Goal: Information Seeking & Learning: Learn about a topic

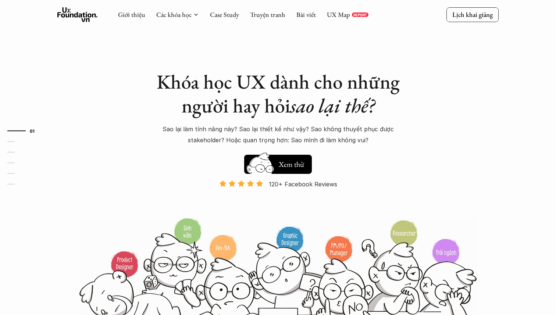
click at [350, 114] on em "sao lại thế?" at bounding box center [332, 106] width 85 height 26
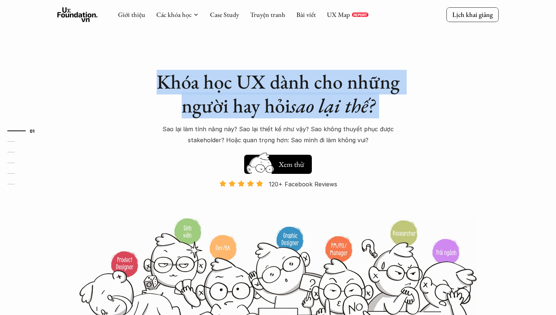
click at [350, 114] on em "sao lại thế?" at bounding box center [332, 106] width 85 height 26
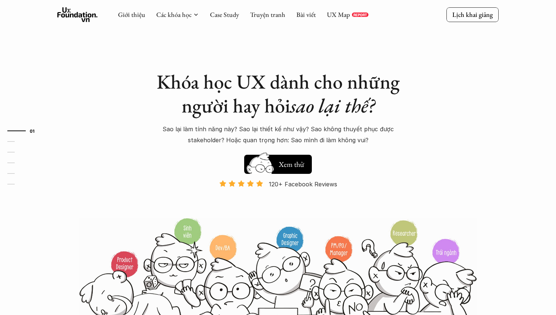
click at [350, 114] on em "sao lại thế?" at bounding box center [332, 106] width 85 height 26
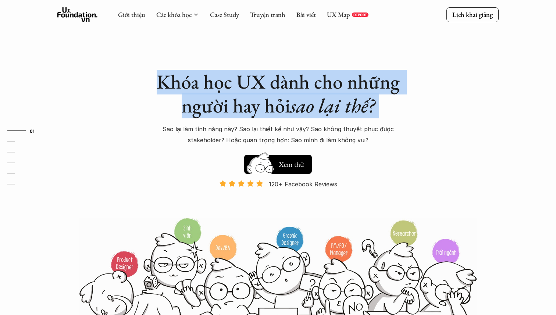
click at [197, 100] on h1 "Khóa học UX dành cho những người hay hỏi sao lại thế?" at bounding box center [277, 94] width 257 height 48
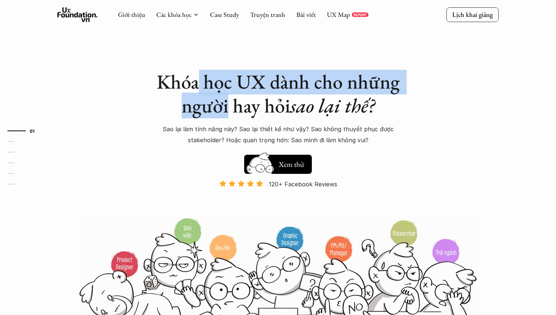
drag, startPoint x: 197, startPoint y: 100, endPoint x: 197, endPoint y: 74, distance: 25.4
click at [197, 74] on h1 "Khóa học UX dành cho những người hay hỏi sao lại thế?" at bounding box center [277, 94] width 257 height 48
click at [175, 80] on h1 "Khóa học UX dành cho những người hay hỏi sao lại thế?" at bounding box center [277, 94] width 257 height 48
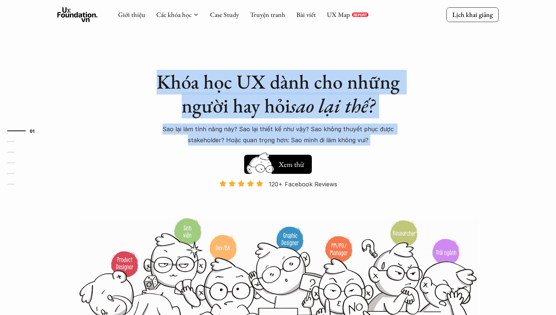
drag, startPoint x: 175, startPoint y: 80, endPoint x: 383, endPoint y: 142, distance: 216.4
click at [383, 142] on div "Khóa học UX dành cho những người hay hỏi sao lại thế? Sao lại làm tính năng này…" at bounding box center [277, 108] width 257 height 76
click at [383, 142] on p "Sao lại làm tính năng này? Sao lại thiết kế như vậy? Sao không thuyết phục được…" at bounding box center [277, 134] width 257 height 22
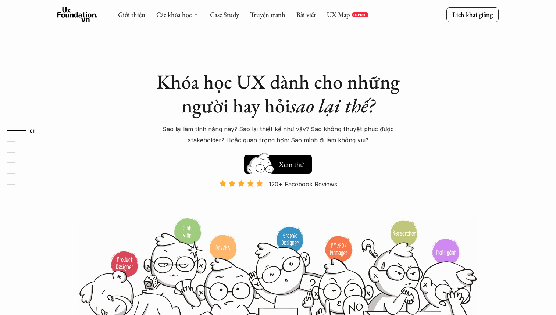
click at [383, 142] on p "Sao lại làm tính năng này? Sao lại thiết kế như vậy? Sao không thuyết phục được…" at bounding box center [277, 134] width 257 height 22
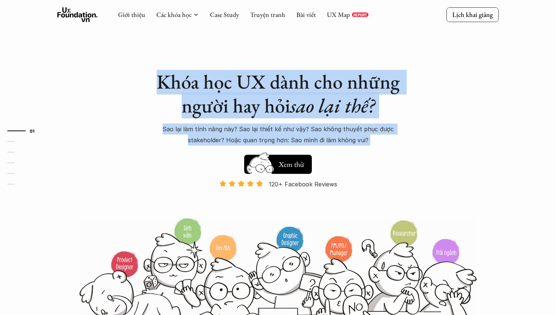
drag, startPoint x: 383, startPoint y: 142, endPoint x: 186, endPoint y: 80, distance: 206.6
click at [186, 80] on div "Khóa học UX dành cho những người hay hỏi sao lại thế? Sao lại làm tính năng này…" at bounding box center [277, 108] width 257 height 76
click at [186, 80] on h1 "Khóa học UX dành cho những người hay hỏi sao lại thế?" at bounding box center [277, 94] width 257 height 48
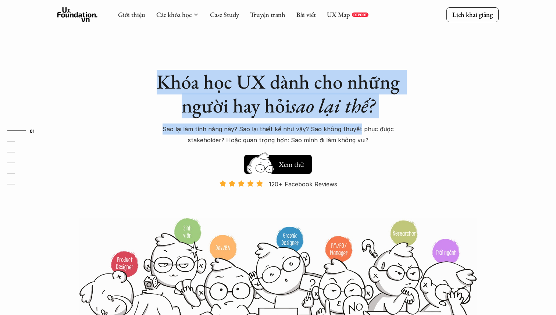
drag, startPoint x: 186, startPoint y: 80, endPoint x: 355, endPoint y: 131, distance: 177.4
click at [355, 132] on div "Khóa học UX dành cho những người hay hỏi sao lại thế? Sao lại làm tính năng này…" at bounding box center [277, 108] width 257 height 76
click at [355, 131] on p "Sao lại làm tính năng này? Sao lại thiết kế như vậy? Sao không thuyết phục được…" at bounding box center [277, 134] width 257 height 22
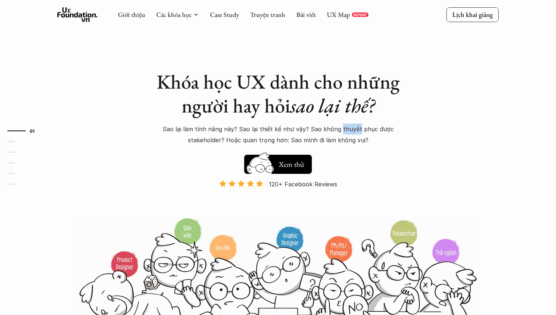
click at [355, 131] on p "Sao lại làm tính năng này? Sao lại thiết kế như vậy? Sao không thuyết phục được…" at bounding box center [277, 134] width 257 height 22
click at [363, 136] on p "Sao lại làm tính năng này? Sao lại thiết kế như vậy? Sao không thuyết phục được…" at bounding box center [277, 134] width 257 height 22
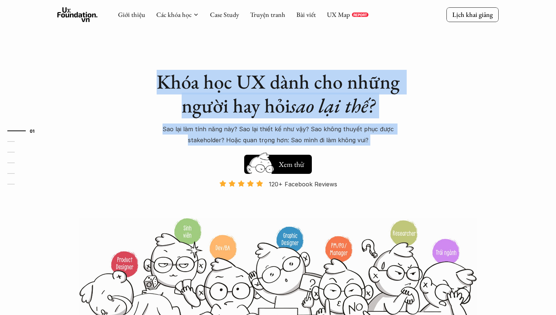
drag, startPoint x: 363, startPoint y: 136, endPoint x: 167, endPoint y: 80, distance: 203.8
click at [167, 80] on div "Khóa học UX dành cho những người hay hỏi sao lại thế? Sao lại làm tính năng này…" at bounding box center [277, 108] width 257 height 76
click at [167, 80] on h1 "Khóa học UX dành cho những người hay hỏi sao lại thế?" at bounding box center [277, 94] width 257 height 48
drag, startPoint x: 167, startPoint y: 80, endPoint x: 388, endPoint y: 154, distance: 233.1
click at [388, 154] on div "Khóa học UX dành cho những người hay hỏi sao lại thế? Sao lại làm tính năng này…" at bounding box center [277, 143] width 257 height 147
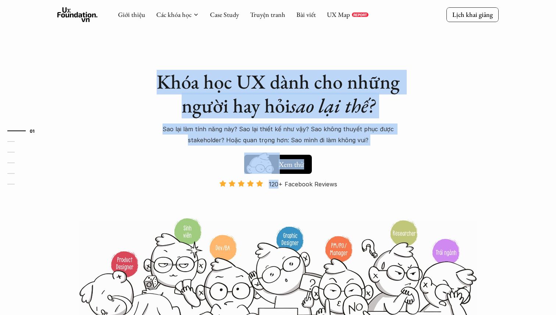
click at [388, 154] on div "Hay thôi Xem thử 120+ Facebook Reviews Và đang giảm dần do Facebook ra tính năn…" at bounding box center [277, 184] width 257 height 66
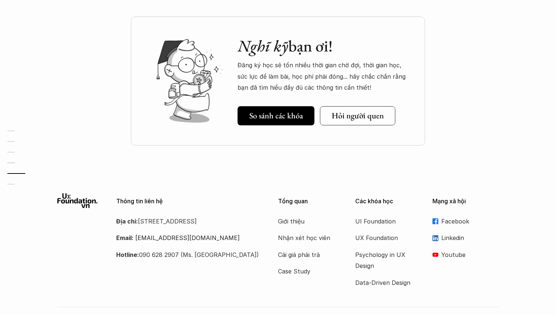
scroll to position [2594, 0]
